Goal: Find specific page/section: Find specific page/section

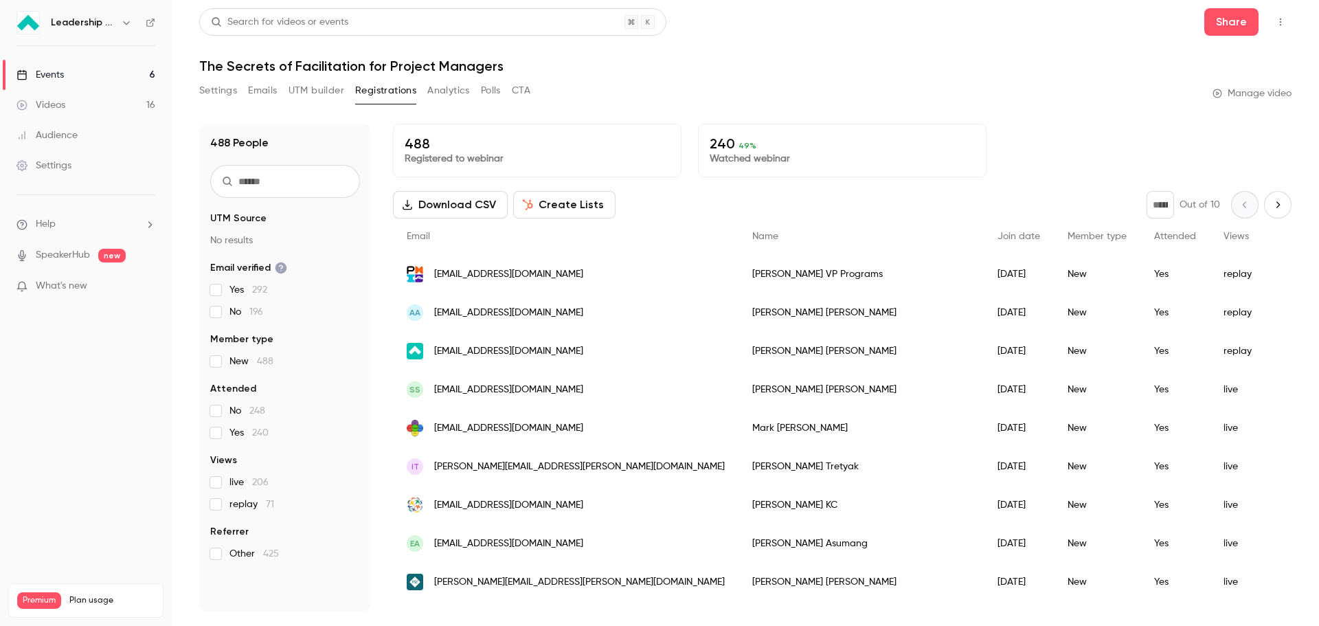
click at [93, 78] on link "Events 6" at bounding box center [86, 75] width 172 height 30
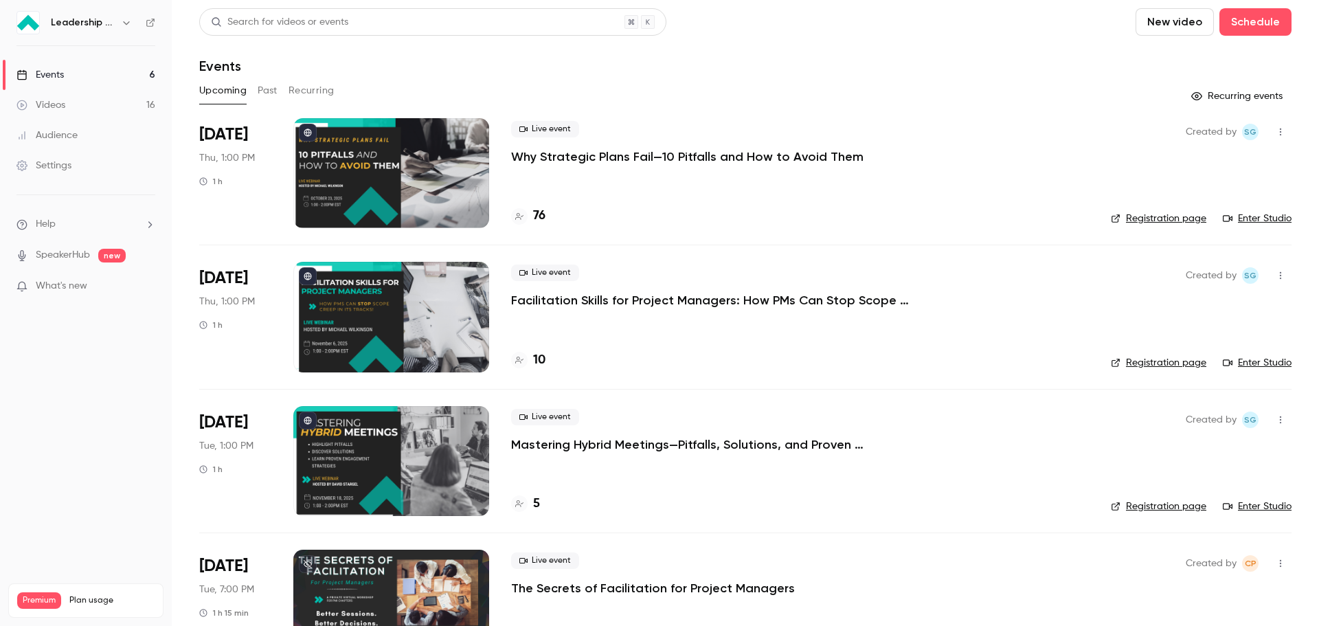
click at [607, 590] on p "The Secrets of Facilitation for Project Managers" at bounding box center [653, 588] width 284 height 16
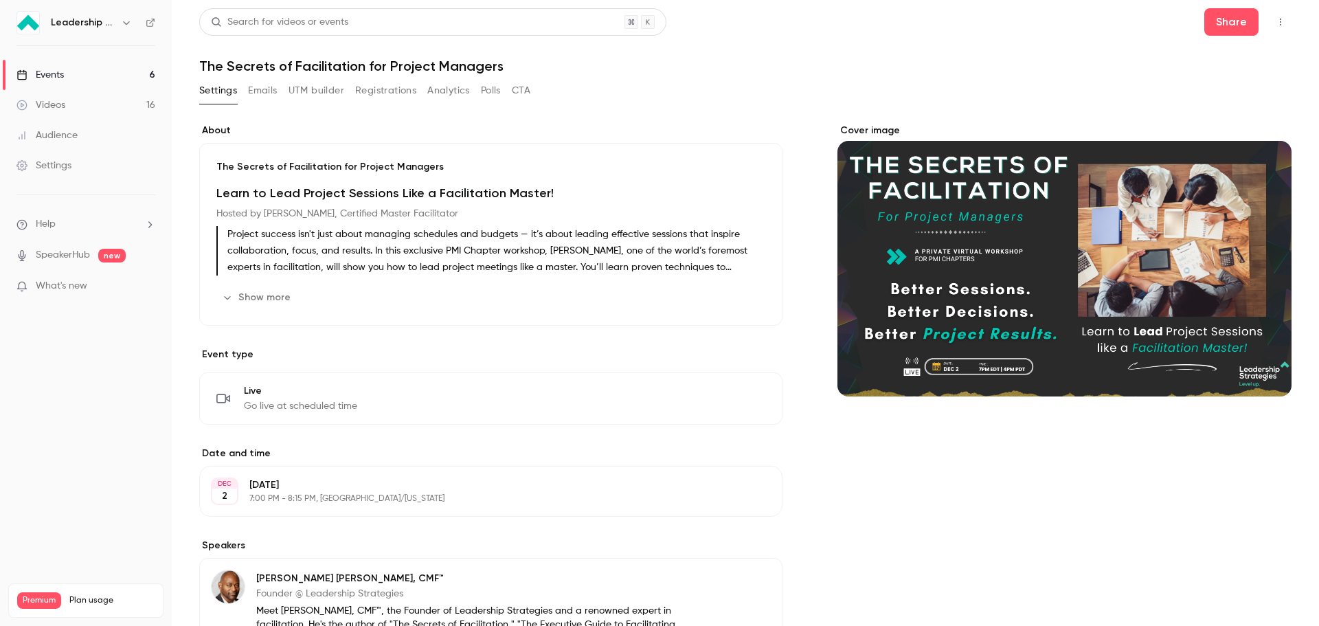
click at [384, 88] on button "Registrations" at bounding box center [385, 91] width 61 height 22
